Goal: Transaction & Acquisition: Book appointment/travel/reservation

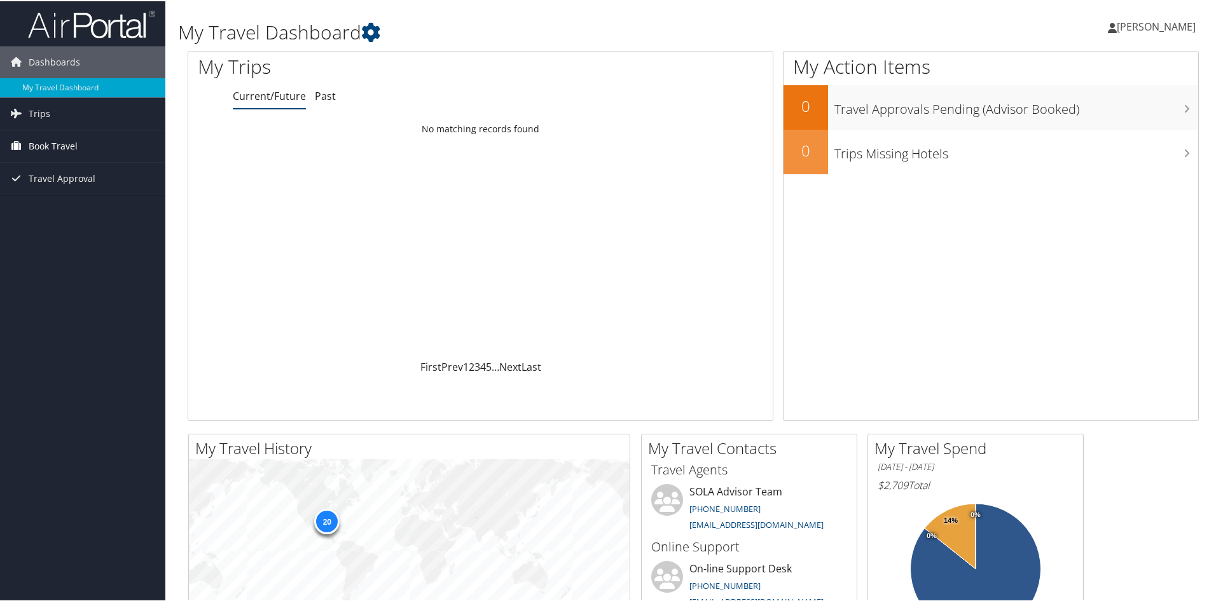
click at [78, 144] on link "Book Travel" at bounding box center [82, 145] width 165 height 32
click at [69, 188] on link "Book/Manage Online Trips" at bounding box center [82, 189] width 165 height 19
